Goal: Find contact information: Find contact information

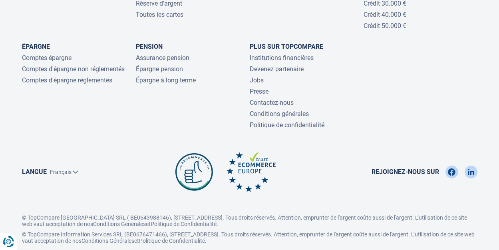
scroll to position [1315, 0]
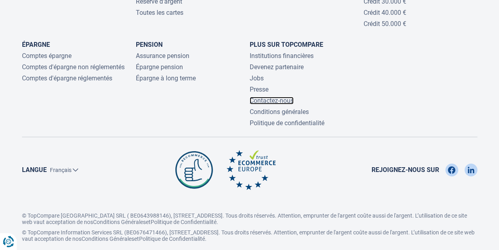
click at [272, 97] on link "Contactez-nous" at bounding box center [272, 101] width 44 height 8
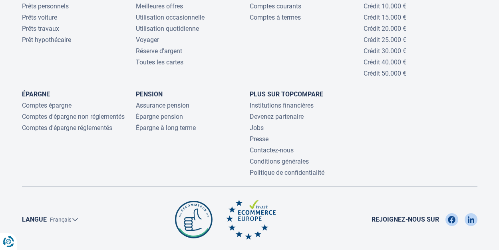
scroll to position [1962, 0]
